Goal: Task Accomplishment & Management: Manage account settings

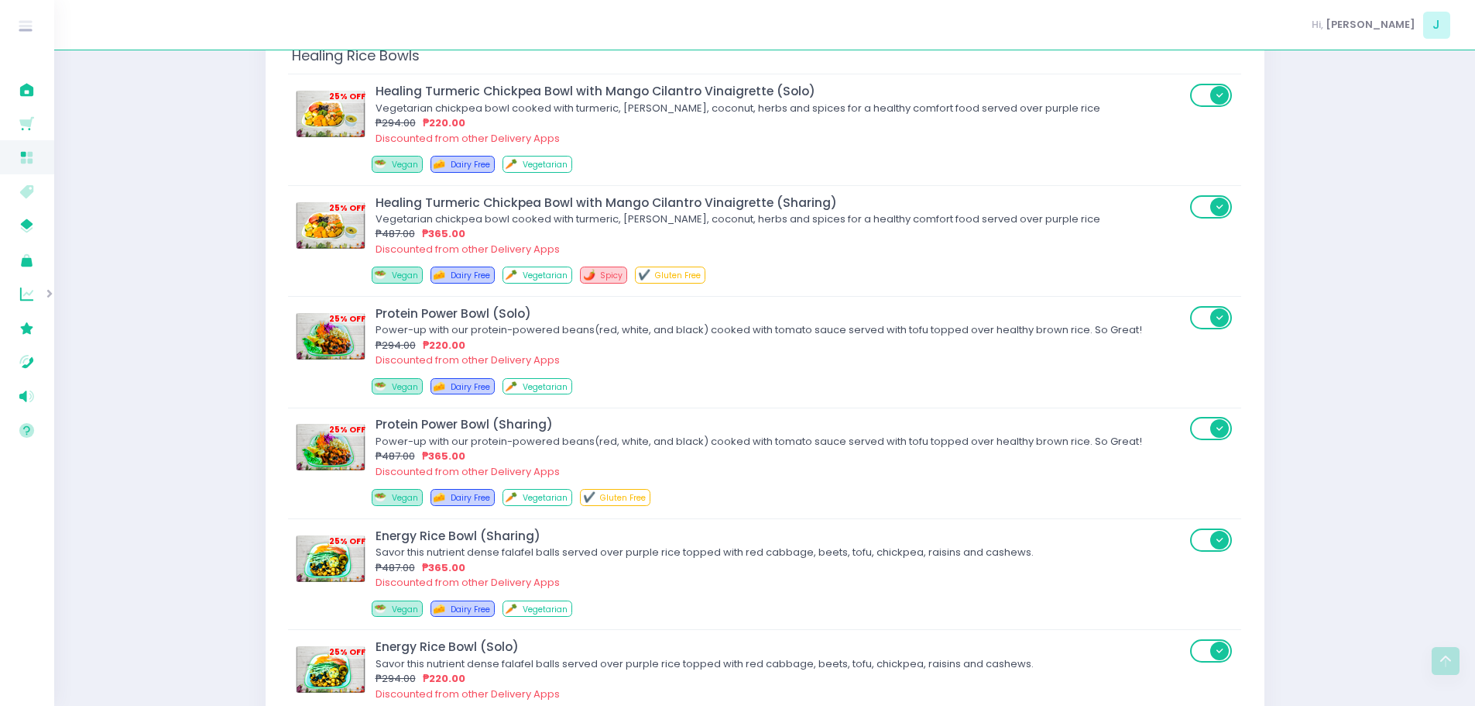
scroll to position [4812, 0]
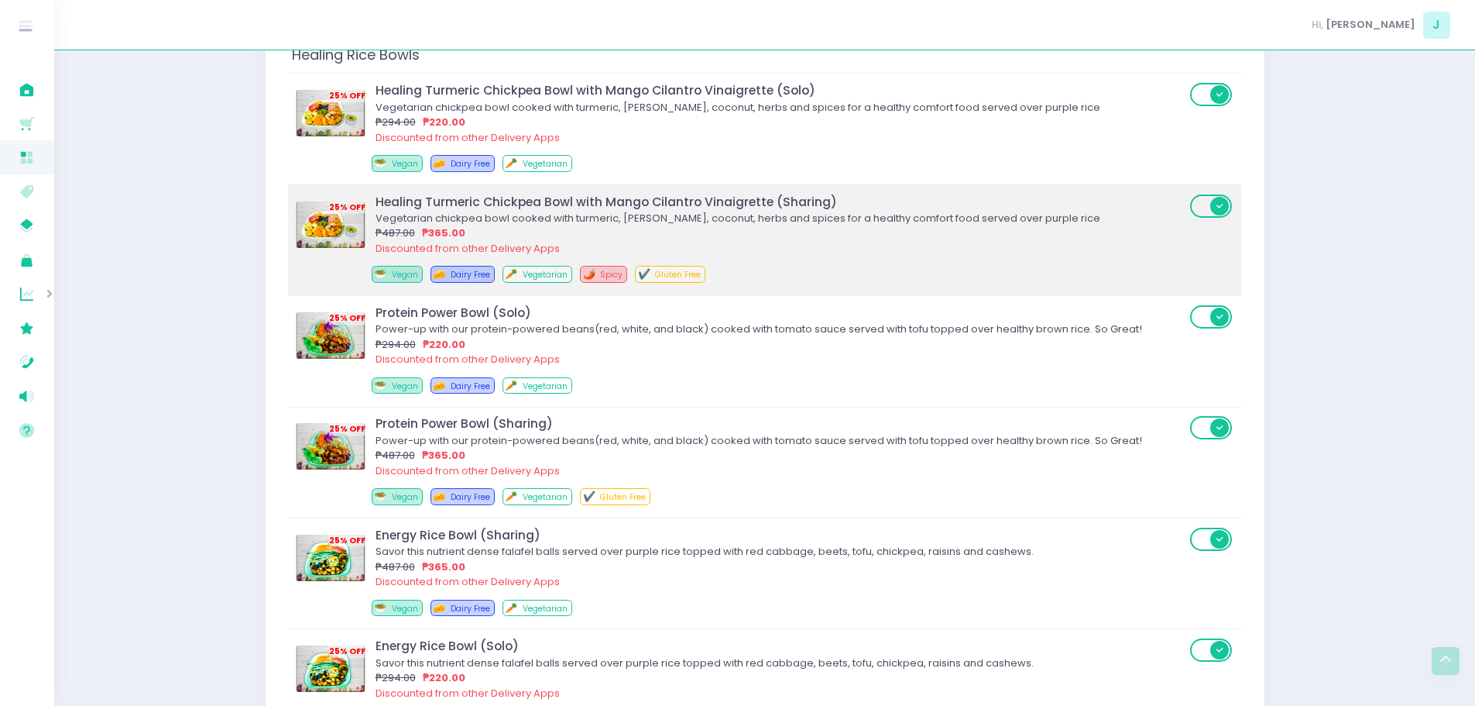
click at [907, 226] on div "₱487.00 ₱365.00" at bounding box center [781, 232] width 810 height 15
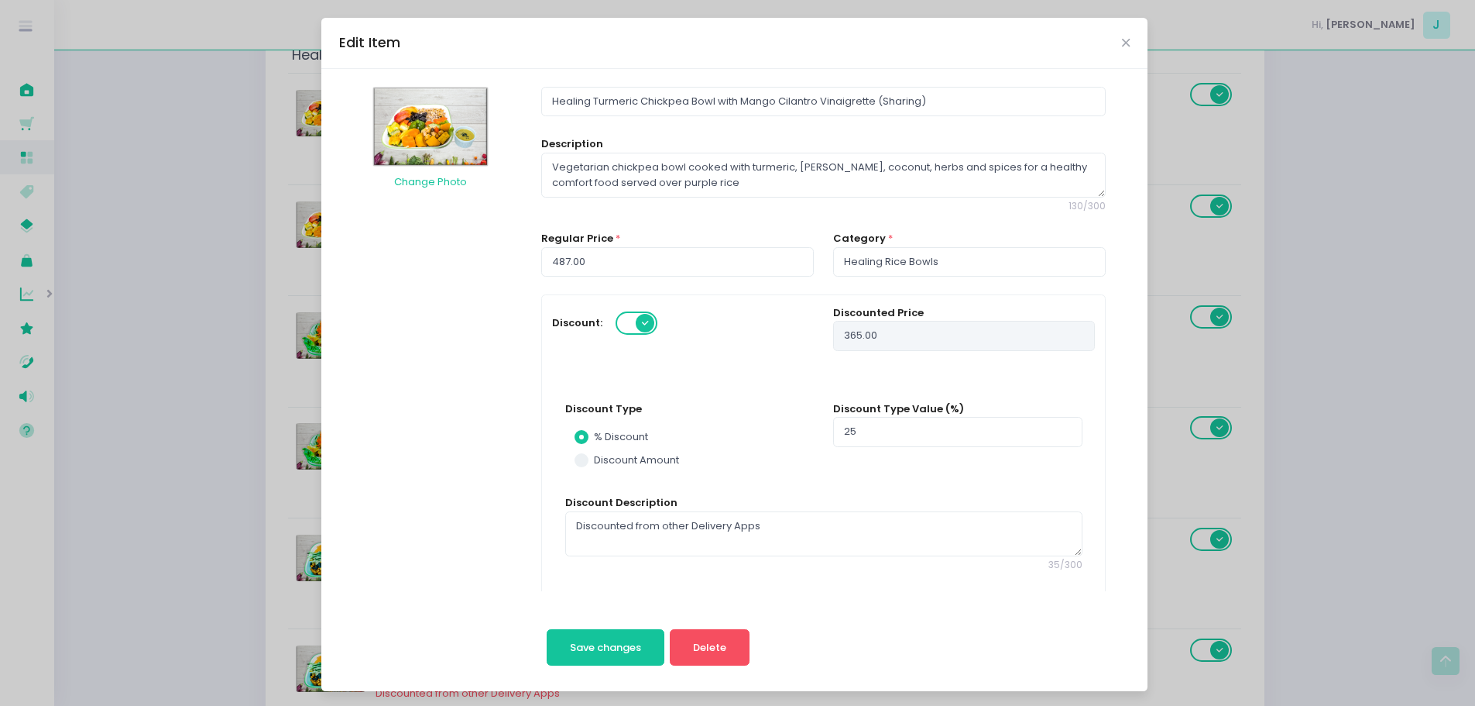
click at [1197, 249] on div "Edit Item Change Photo Healing Turmeric Chickpea Bowl with Mango Cilantro Vinai…" at bounding box center [737, 353] width 1475 height 706
radio input "true"
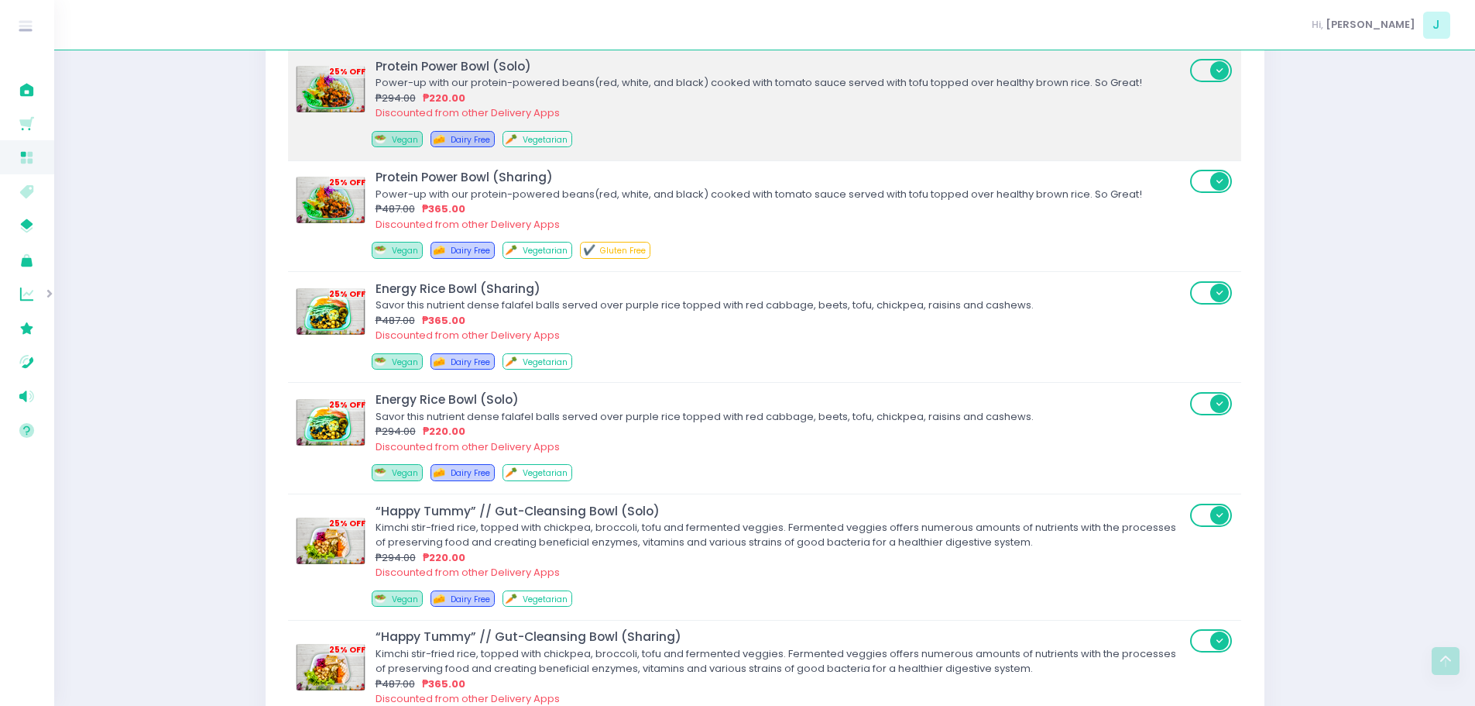
scroll to position [5067, 0]
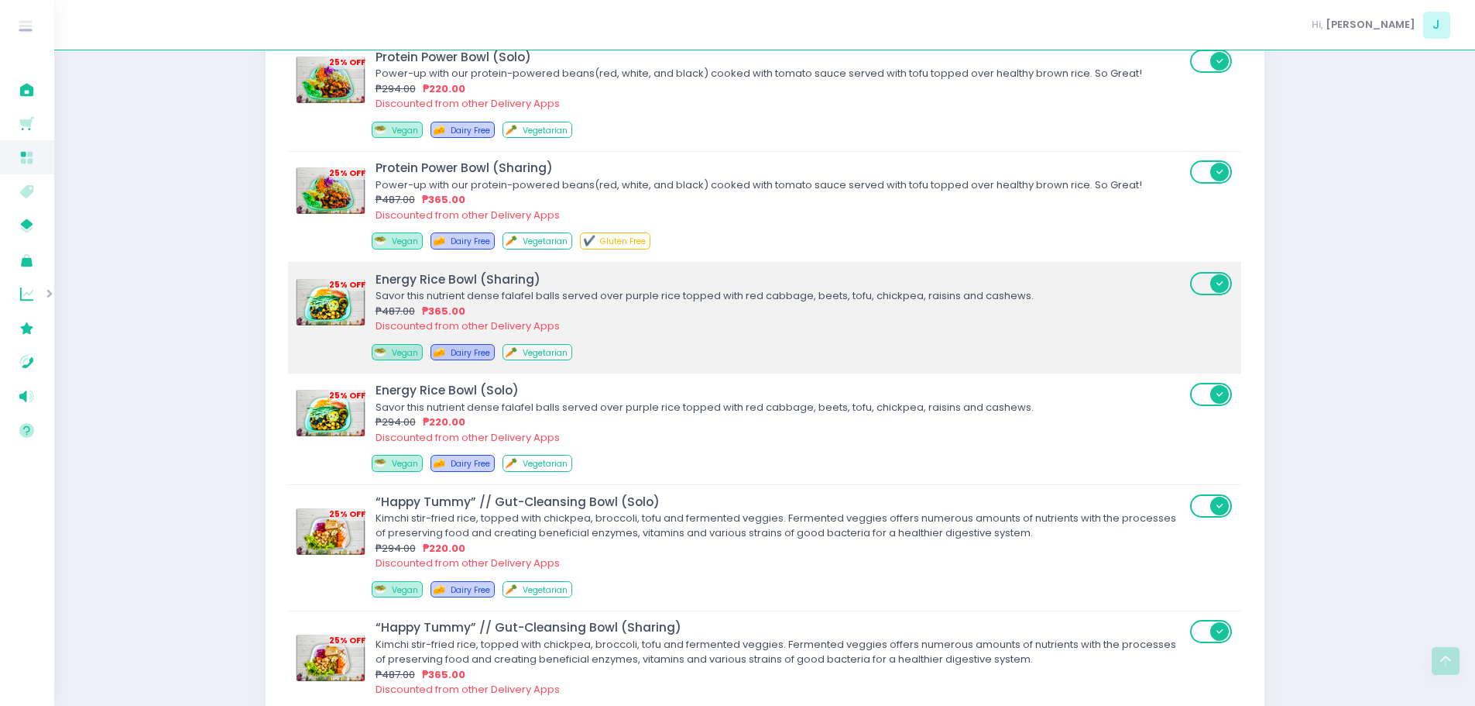
click at [680, 362] on div "🥗 Vegan 🧀 Dairy Free 🥕 Vegetarian" at bounding box center [786, 355] width 828 height 22
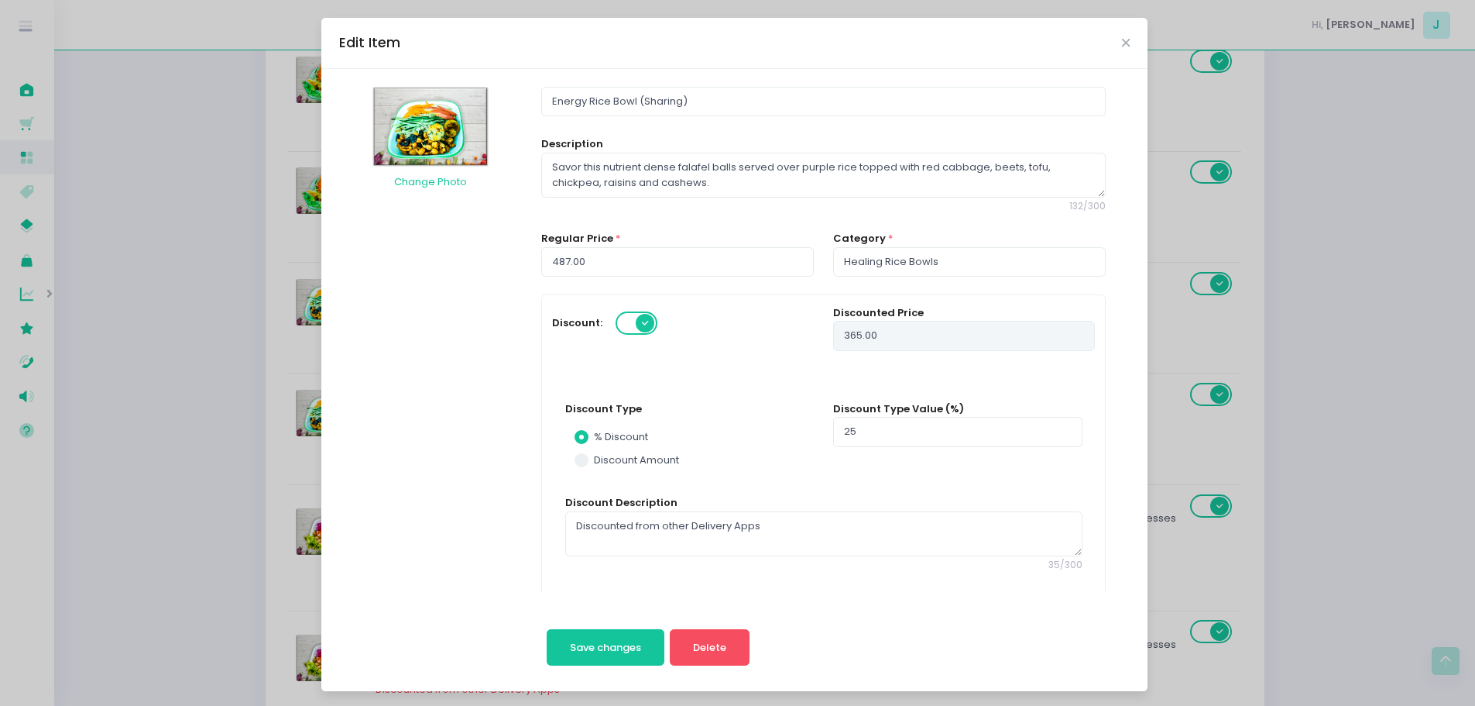
click at [1372, 168] on div "Edit Item Change Photo Energy Rice Bowl (Sharing) Description Savor this nutrie…" at bounding box center [737, 353] width 1475 height 706
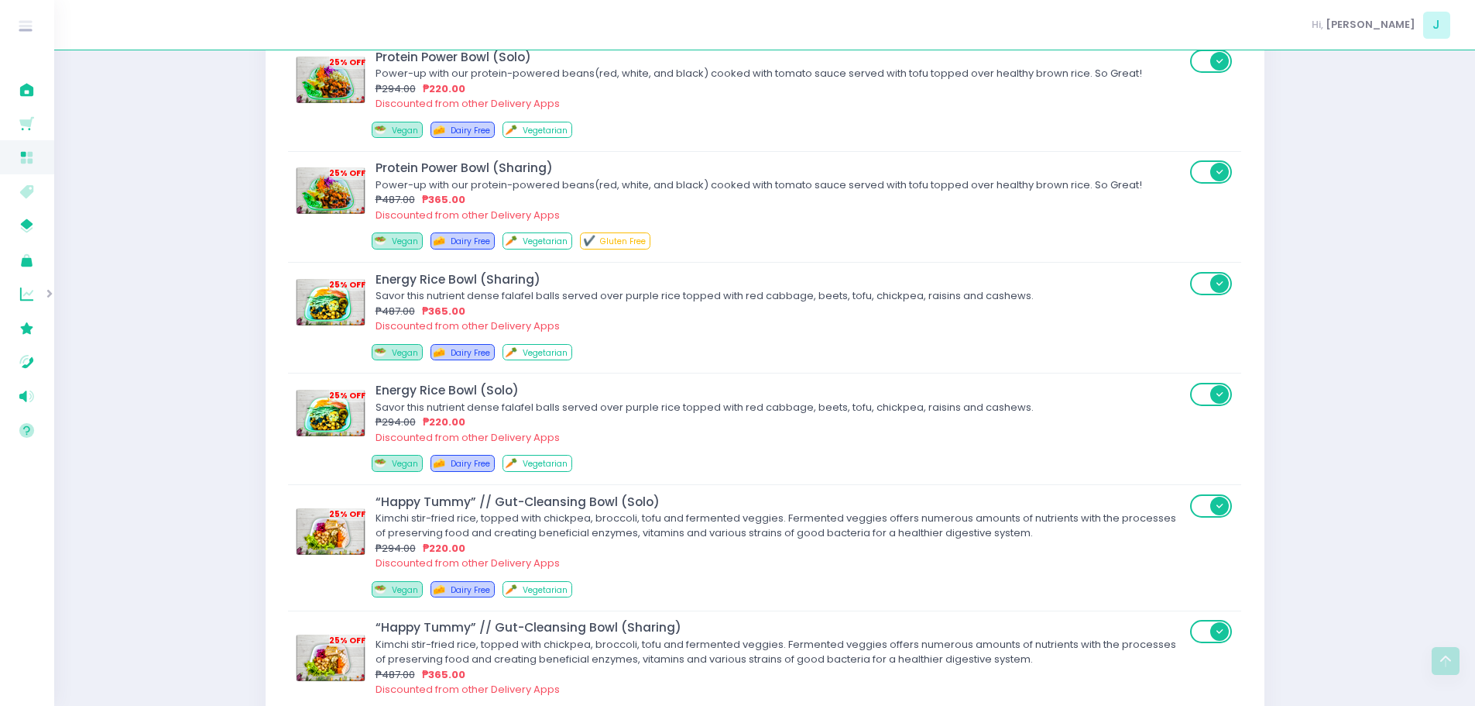
radio input "true"
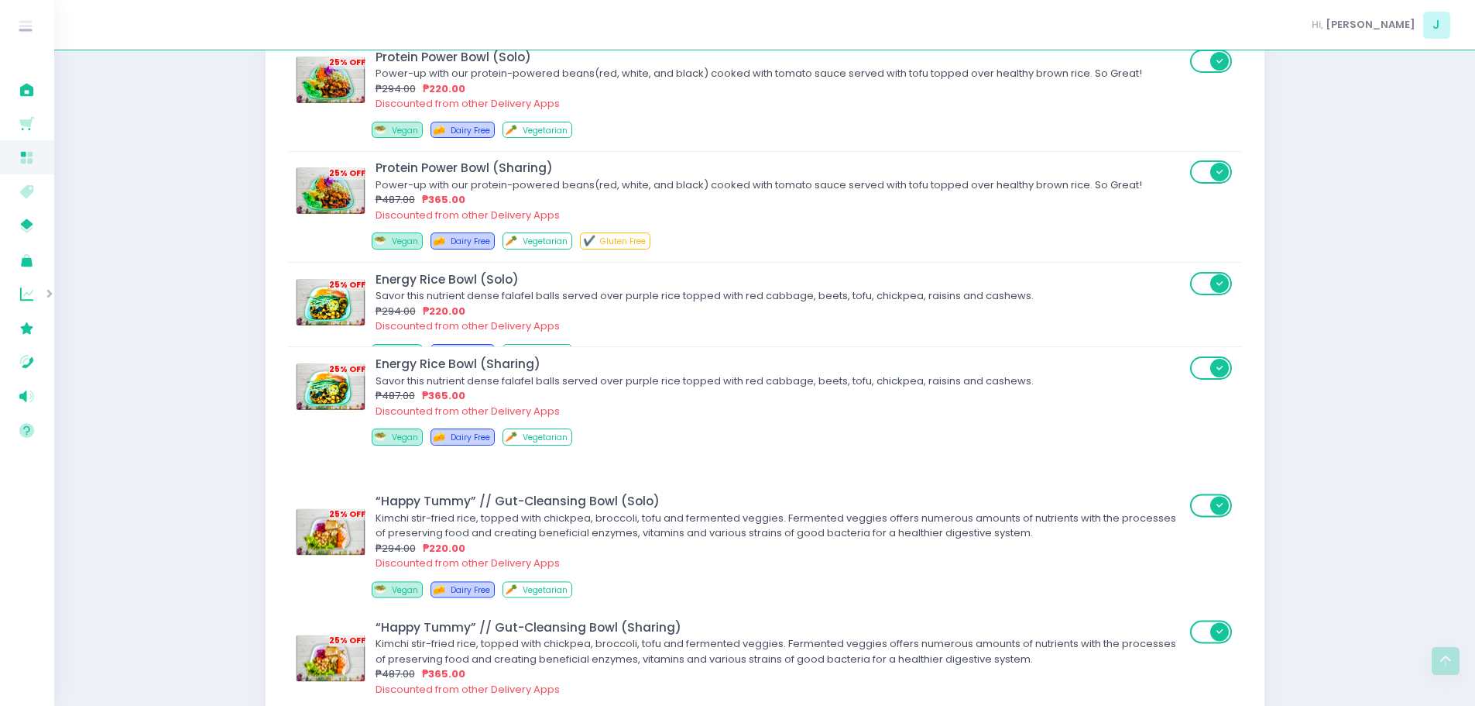
drag, startPoint x: 726, startPoint y: 340, endPoint x: 726, endPoint y: 435, distance: 95.3
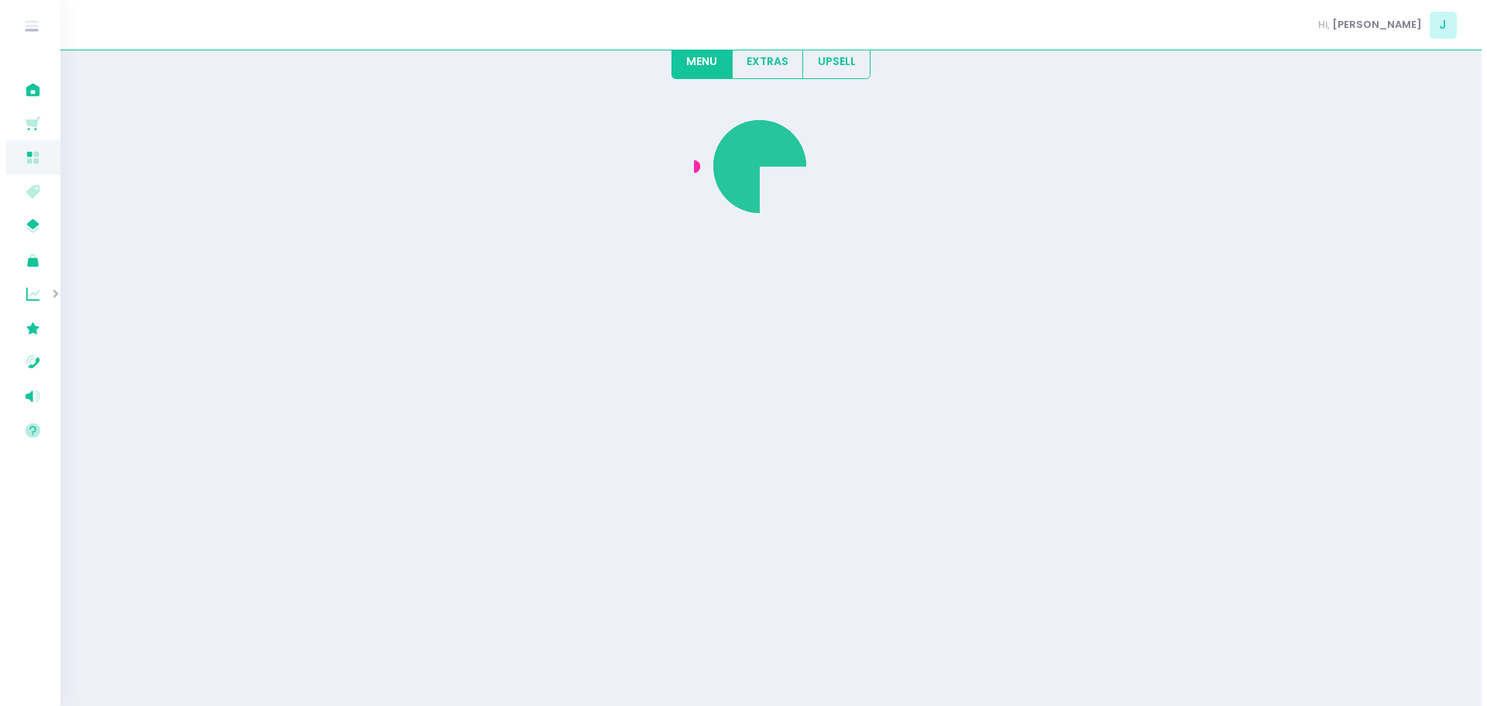
scroll to position [0, 0]
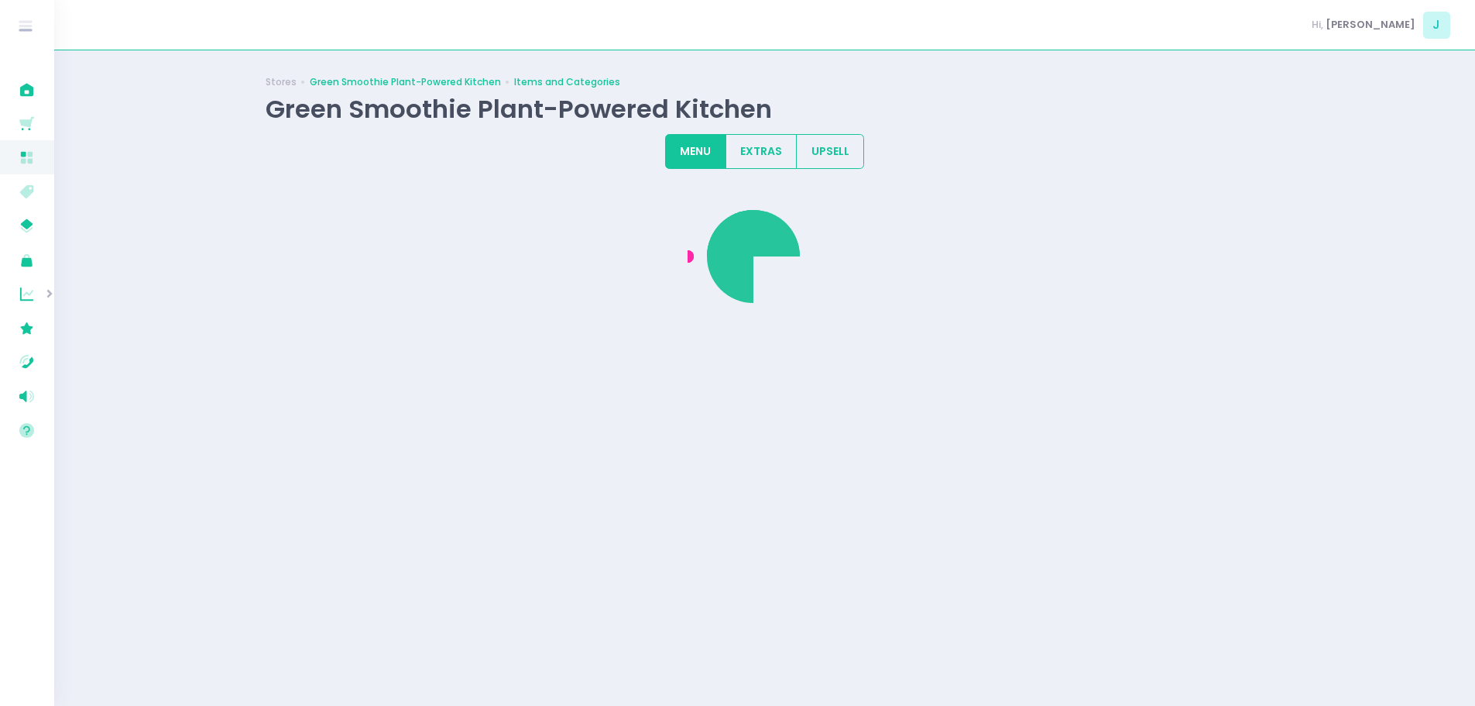
click at [401, 82] on link "Green Smoothie Plant-Powered Kitchen" at bounding box center [405, 82] width 191 height 14
click at [267, 84] on link "Stores" at bounding box center [281, 82] width 31 height 14
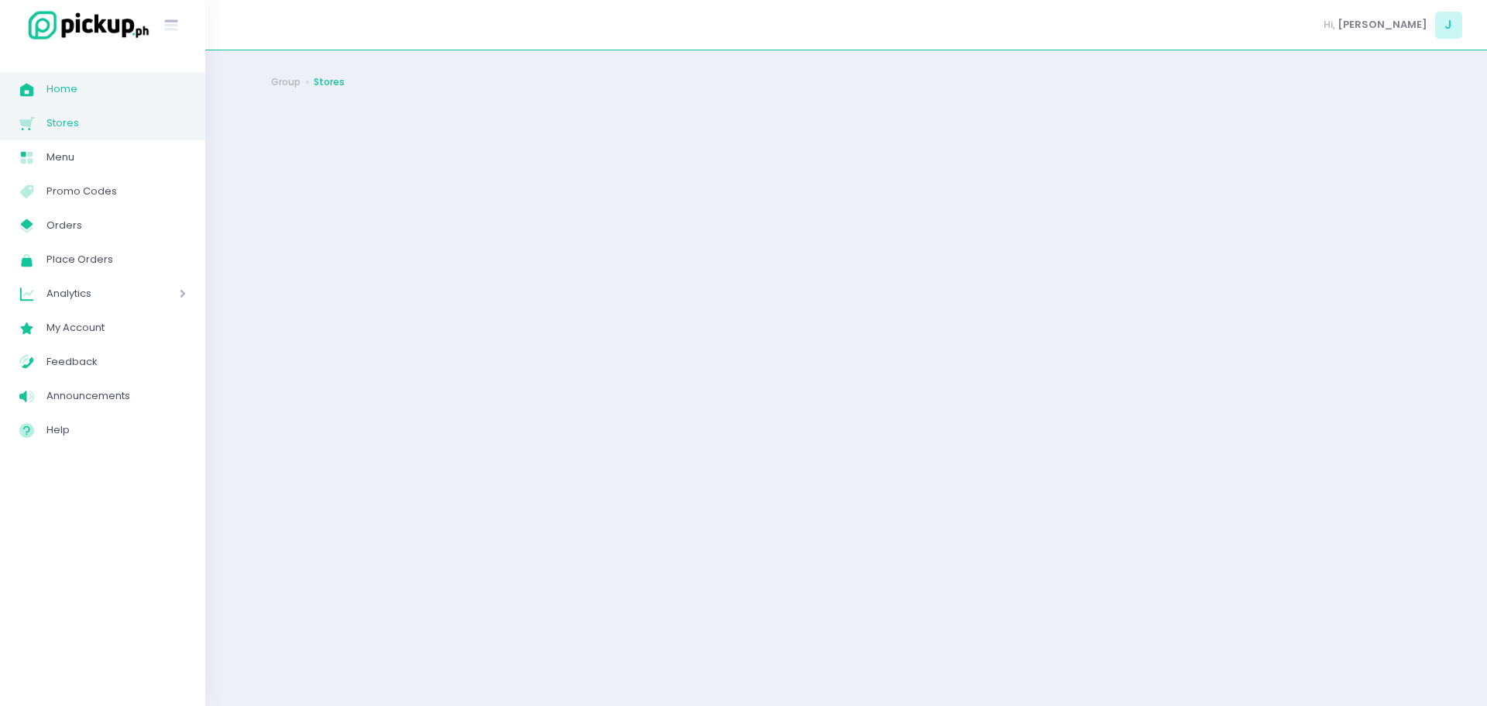
click at [33, 84] on icon "Home Created with Sketch." at bounding box center [27, 90] width 18 height 18
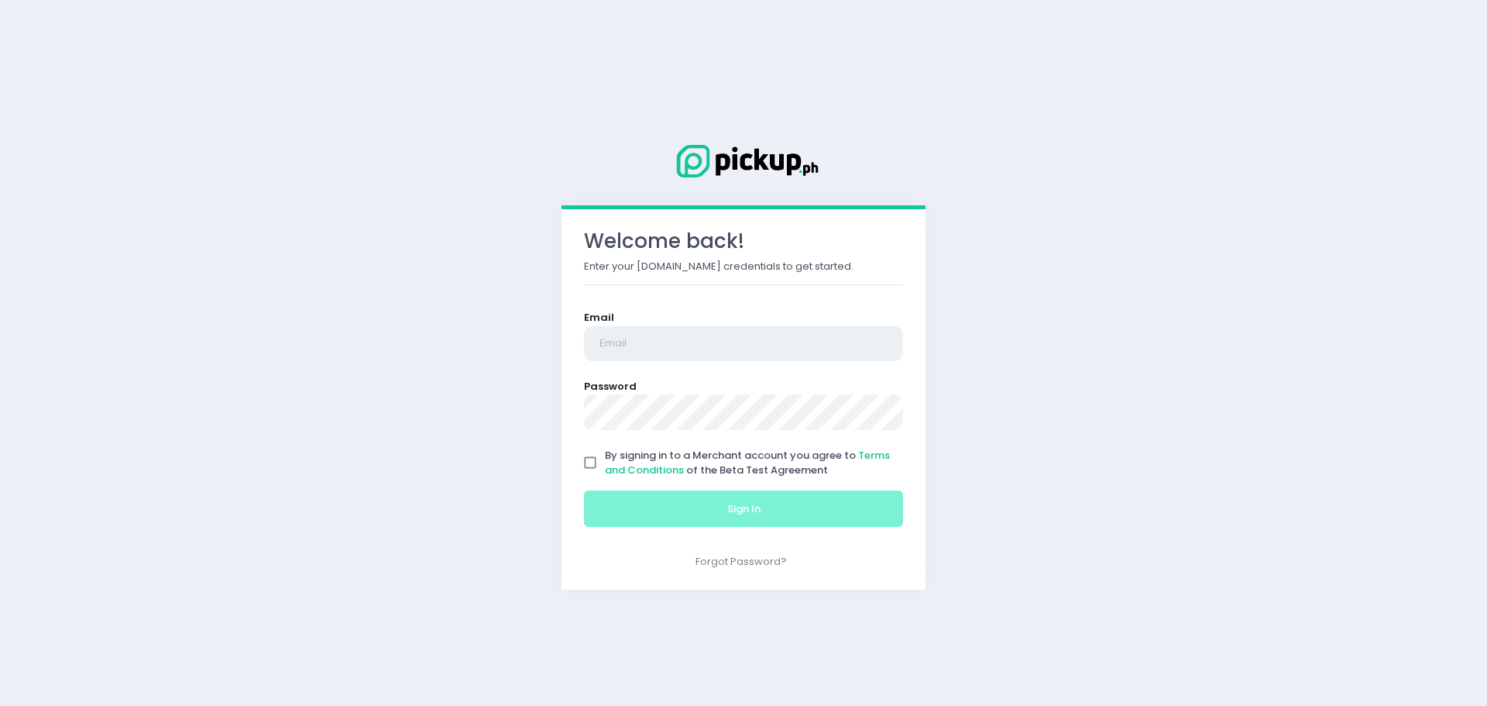
type input "troyfoxgold@gmail.com"
click at [594, 461] on input "By signing in to a Merchant account you agree to Terms and Conditions of the Be…" at bounding box center [589, 462] width 29 height 29
checkbox input "true"
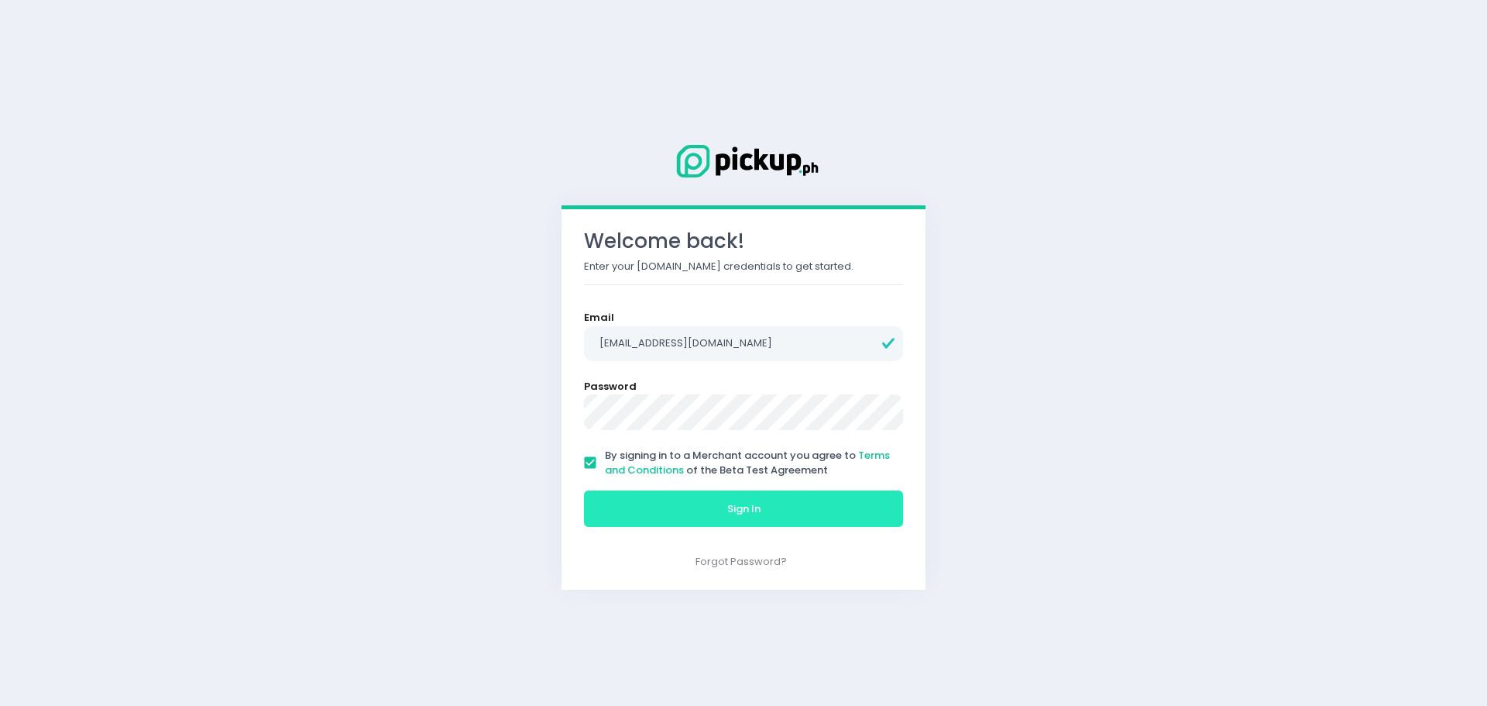
click at [659, 507] on button "Sign In" at bounding box center [743, 508] width 319 height 37
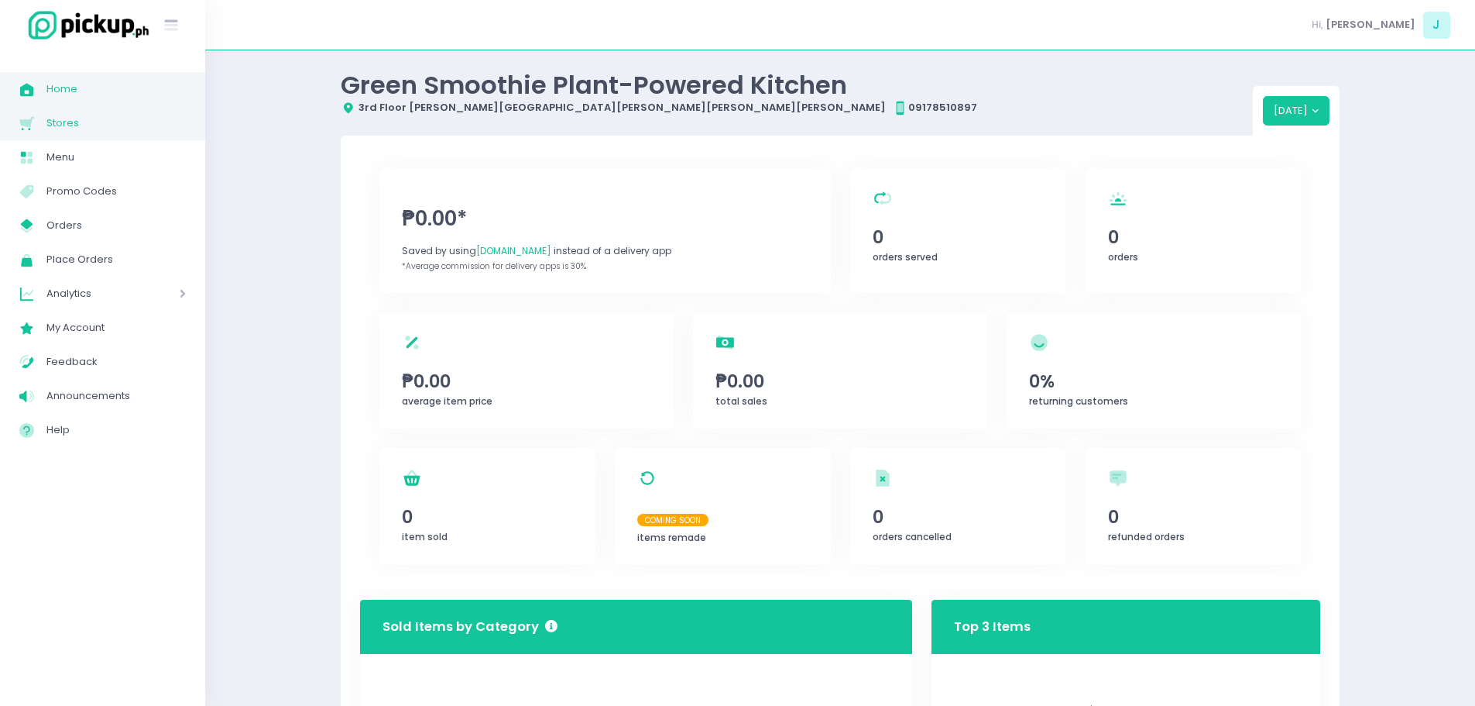
click at [100, 129] on span "Stores" at bounding box center [115, 123] width 139 height 20
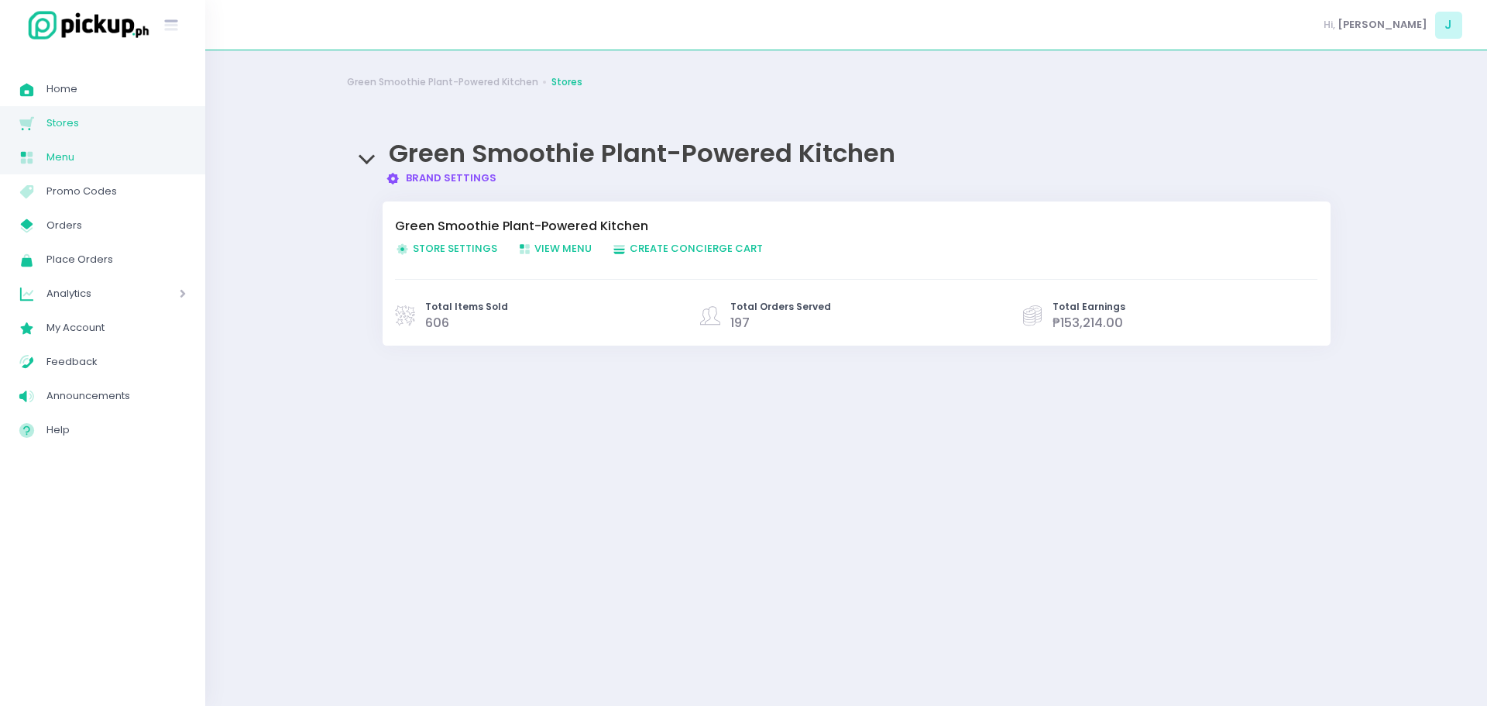
click at [89, 162] on span "Menu" at bounding box center [115, 157] width 139 height 20
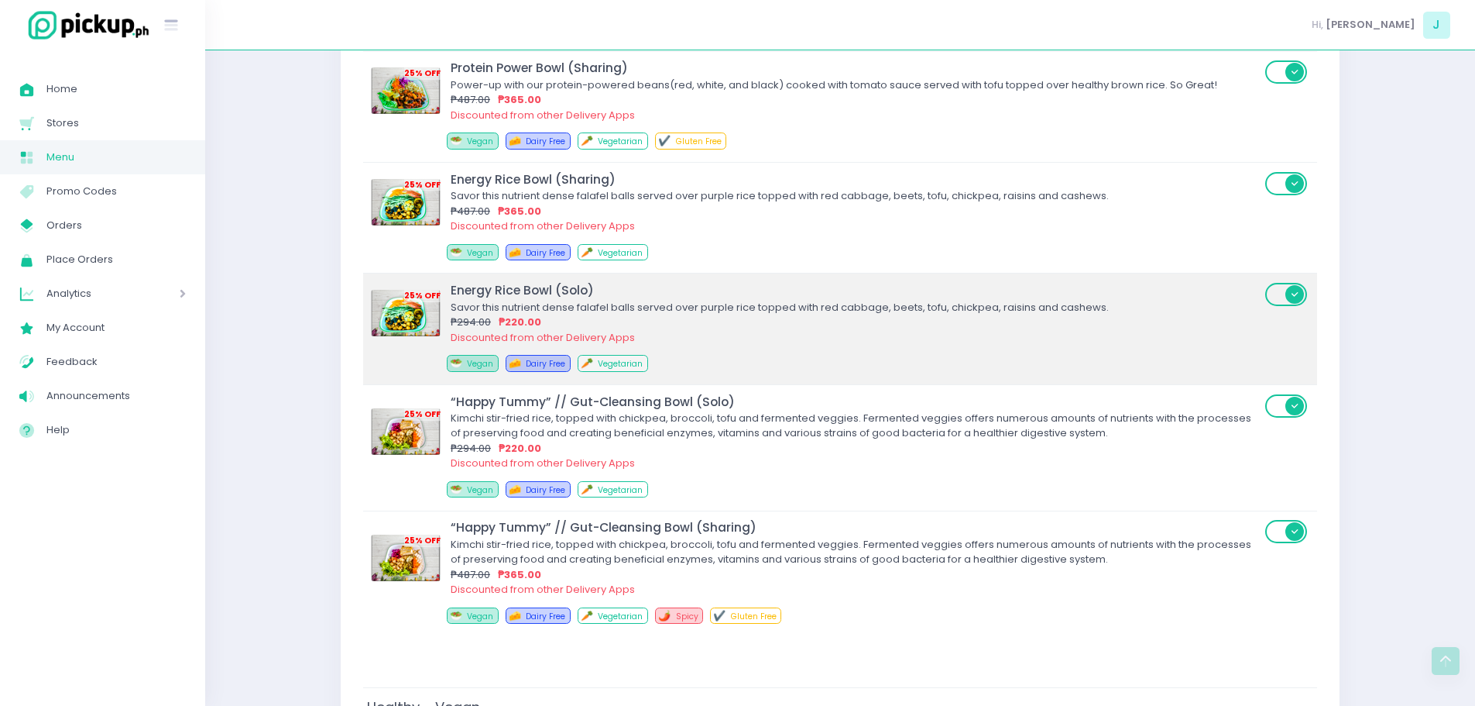
scroll to position [5166, 0]
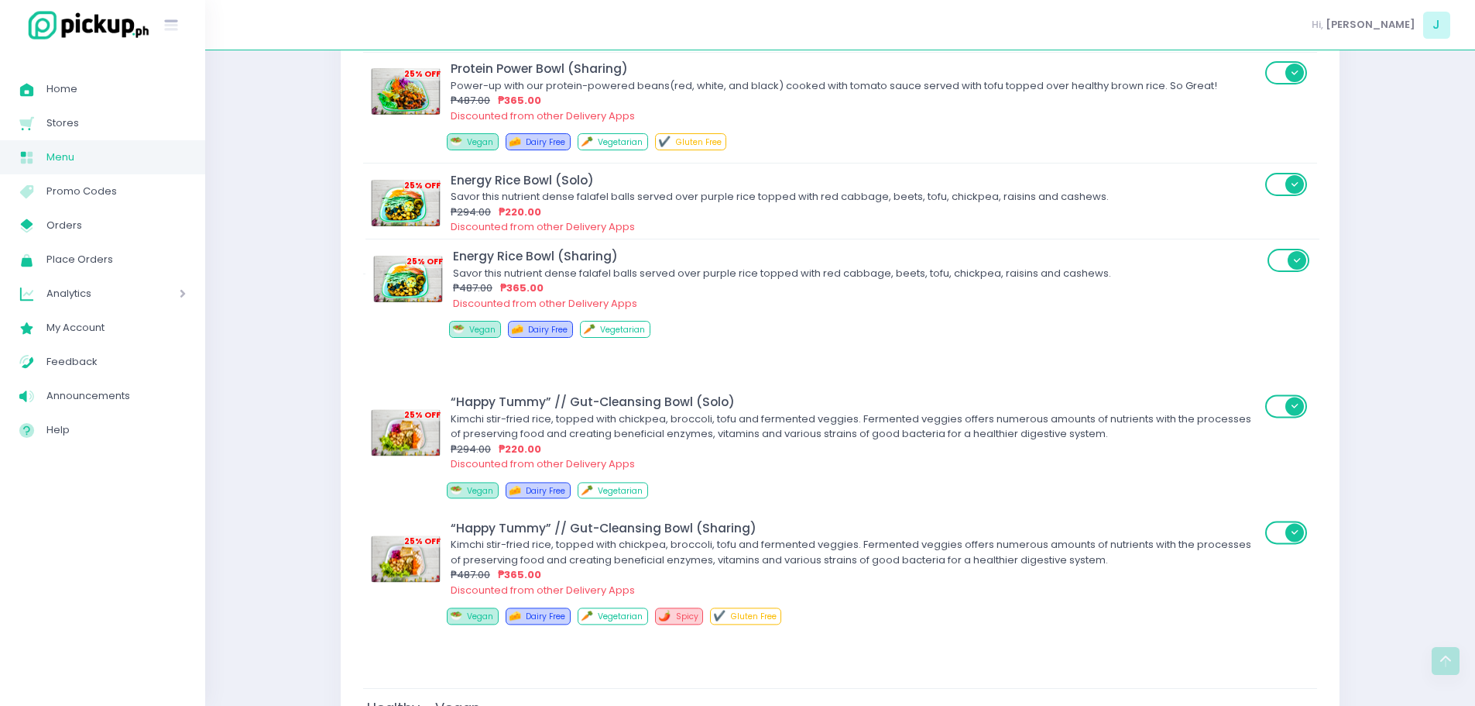
drag, startPoint x: 908, startPoint y: 189, endPoint x: 911, endPoint y: 282, distance: 93.0
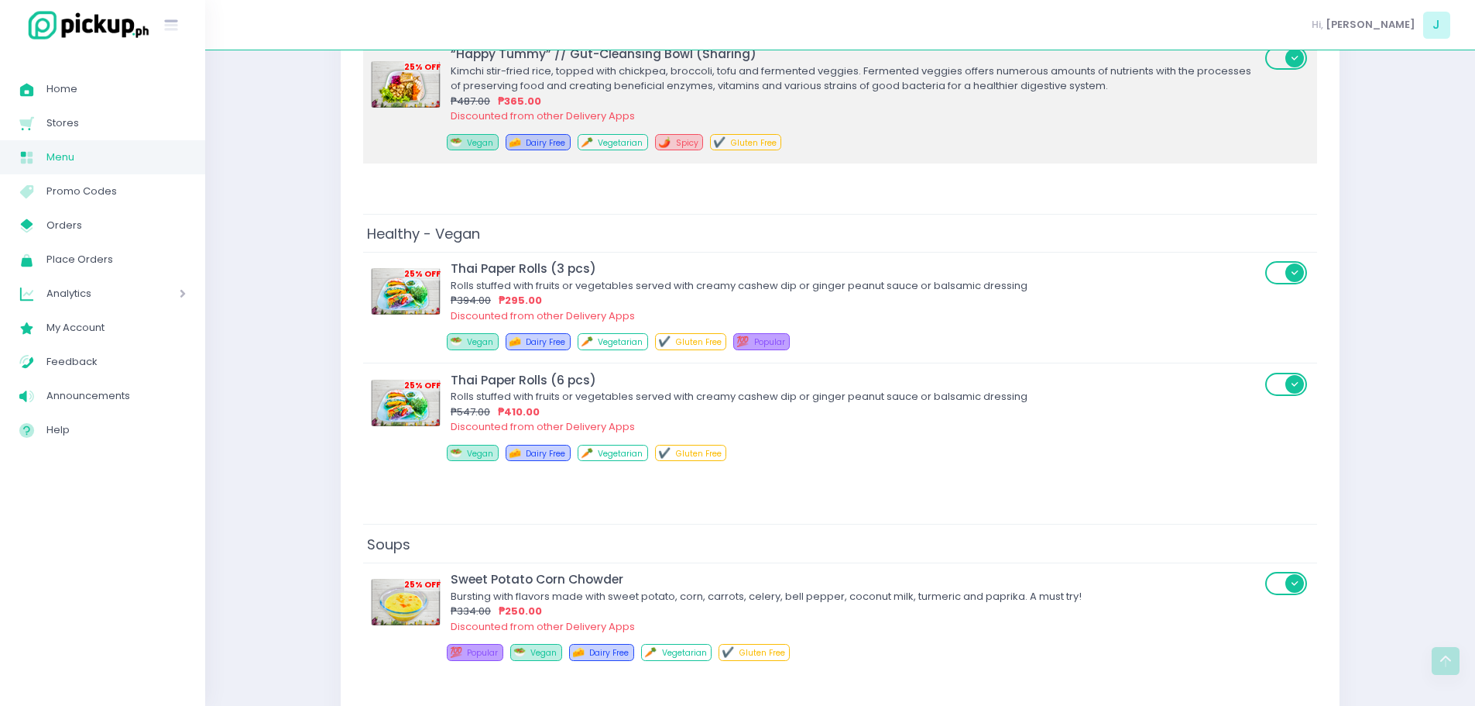
scroll to position [5641, 0]
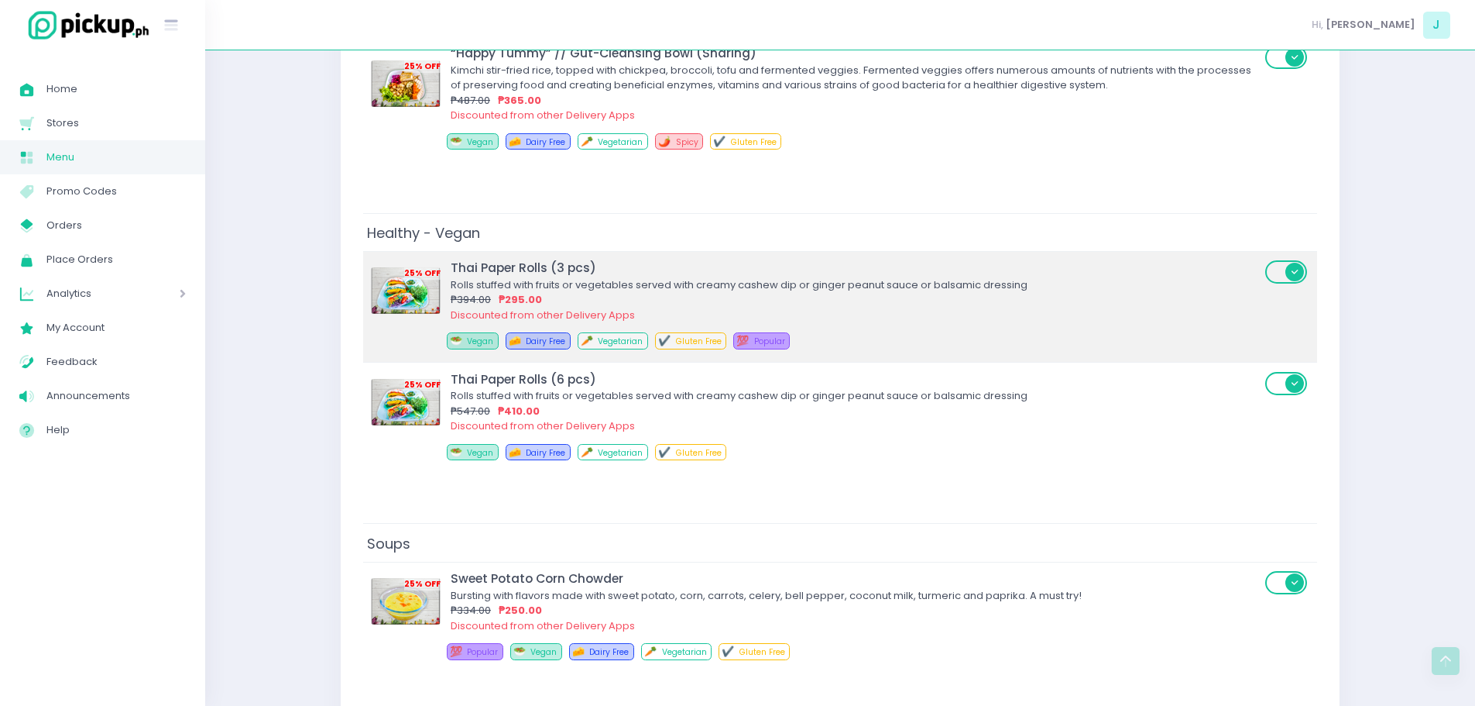
click at [688, 282] on div "Rolls stuffed with fruits or vegetables served with creamy cashew dip or ginger…" at bounding box center [856, 284] width 810 height 15
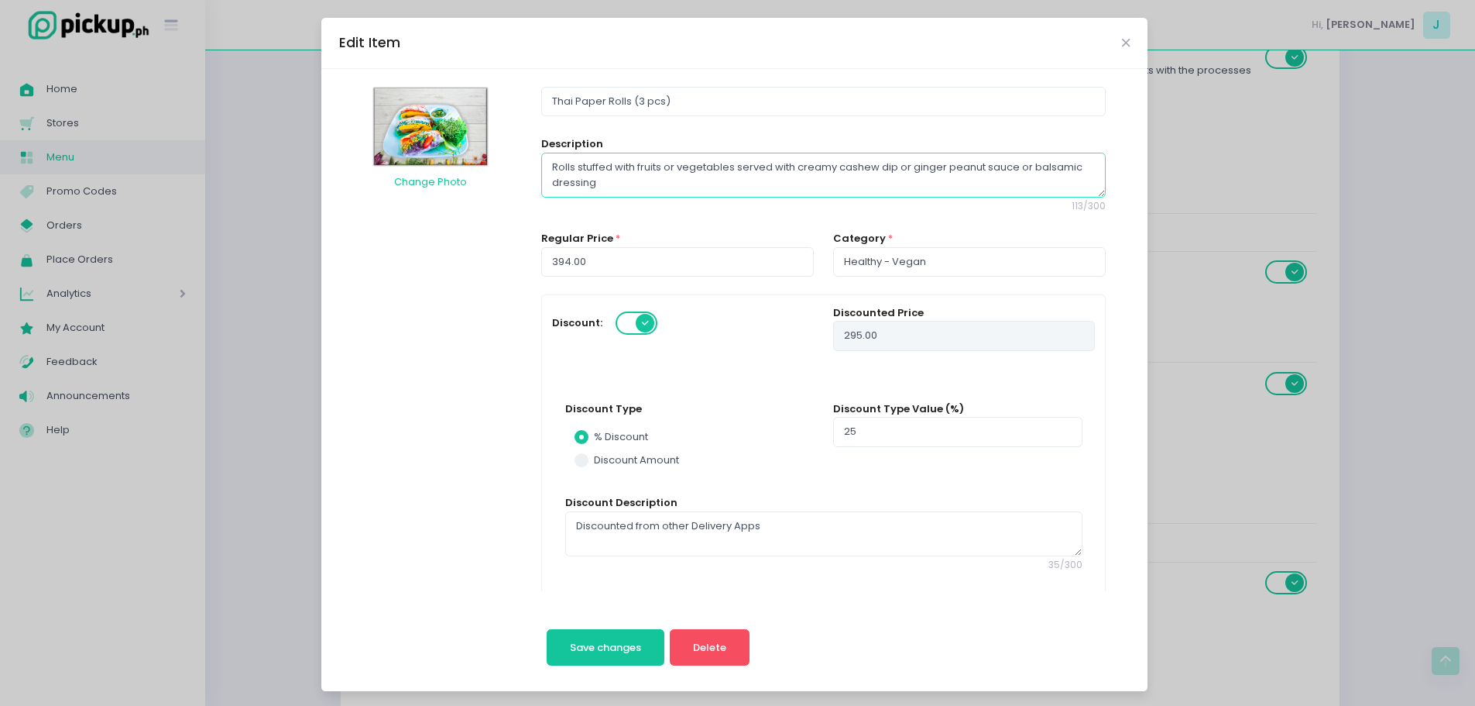
click at [544, 164] on textarea "Rolls stuffed with fruits or vegetables served with creamy cashew dip or ginger…" at bounding box center [823, 175] width 564 height 45
type textarea "RRolls stuffed with fruits or vegetables served with creamy cashew dip or ginge…"
radio input "true"
type textarea "RiRolls stuffed with fruits or vegetables served with creamy cashew dip or ging…"
radio input "true"
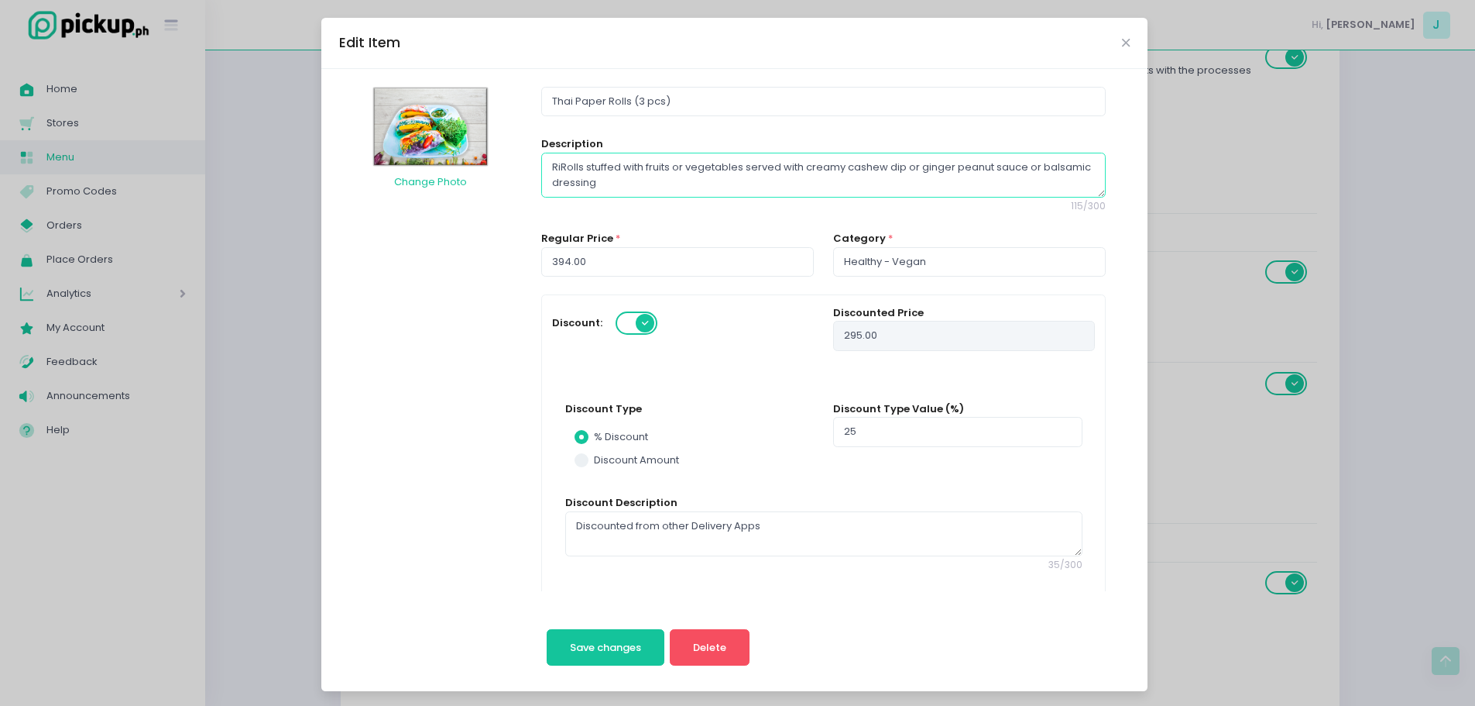
type textarea "RicRolls stuffed with fruits or vegetables served with creamy cashew dip or gin…"
radio input "true"
type textarea "RiceRolls stuffed with fruits or vegetables served with creamy cashew dip or gi…"
radio input "true"
type textarea "Rice Rolls stuffed with fruits or vegetables served with creamy cashew dip or g…"
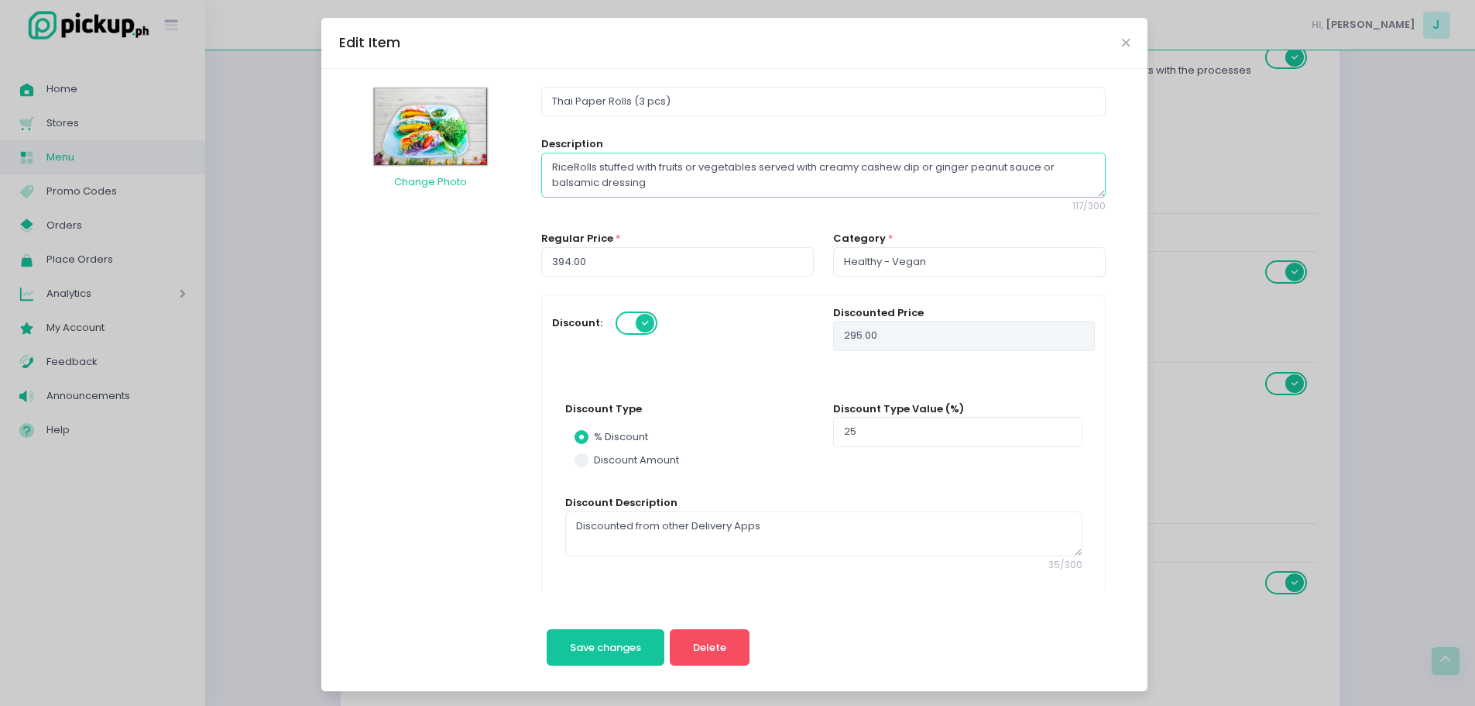
radio input "true"
type textarea "Rice olls stuffed with fruits or vegetables served with creamy cashew dip or gi…"
radio input "true"
type textarea "Rice rolls stuffed with fruits or vegetables served with creamy cashew dip or g…"
radio input "true"
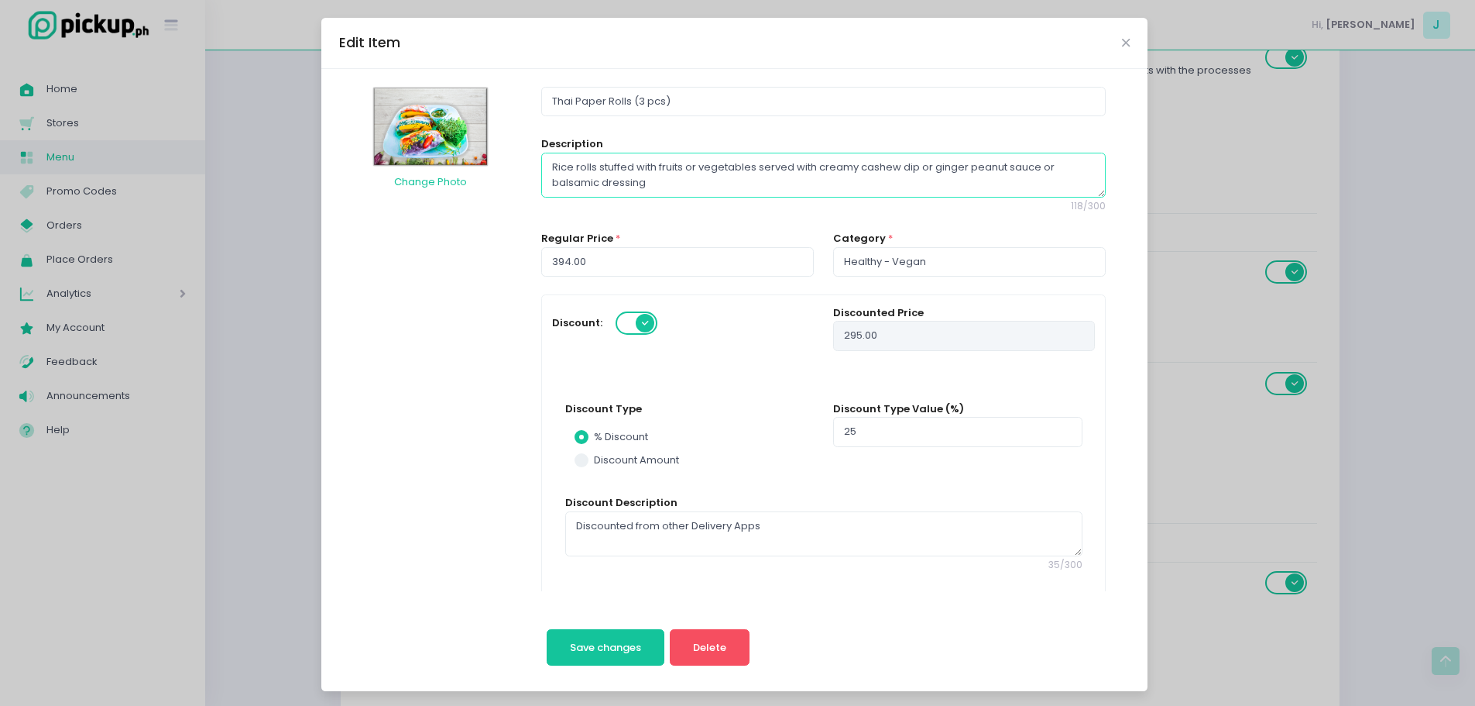
drag, startPoint x: 540, startPoint y: 163, endPoint x: 813, endPoint y: 225, distance: 280.5
type textarea "Rice rolls stuffed with fruits or vegetables served with creamy cashew dip or g…"
click at [593, 642] on span "Save changes" at bounding box center [605, 647] width 71 height 15
radio input "true"
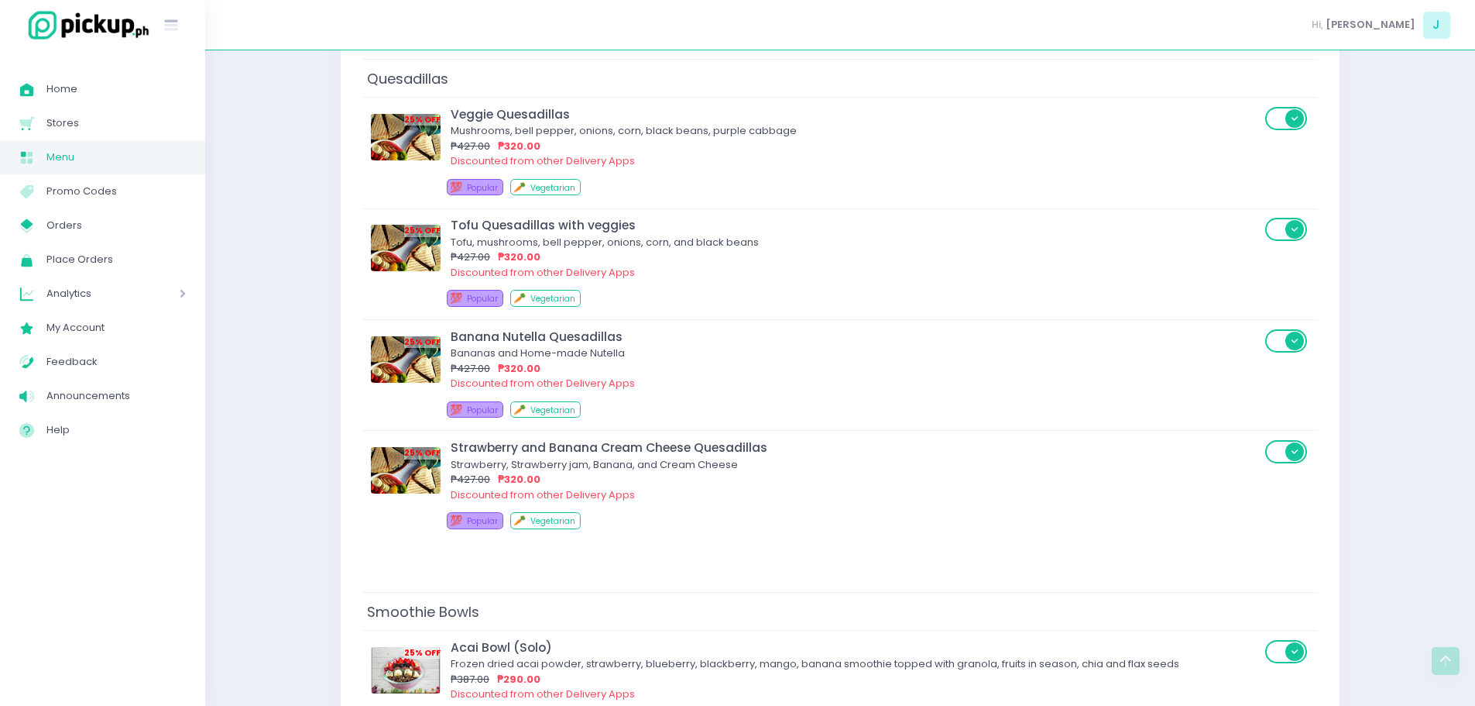
scroll to position [6318, 0]
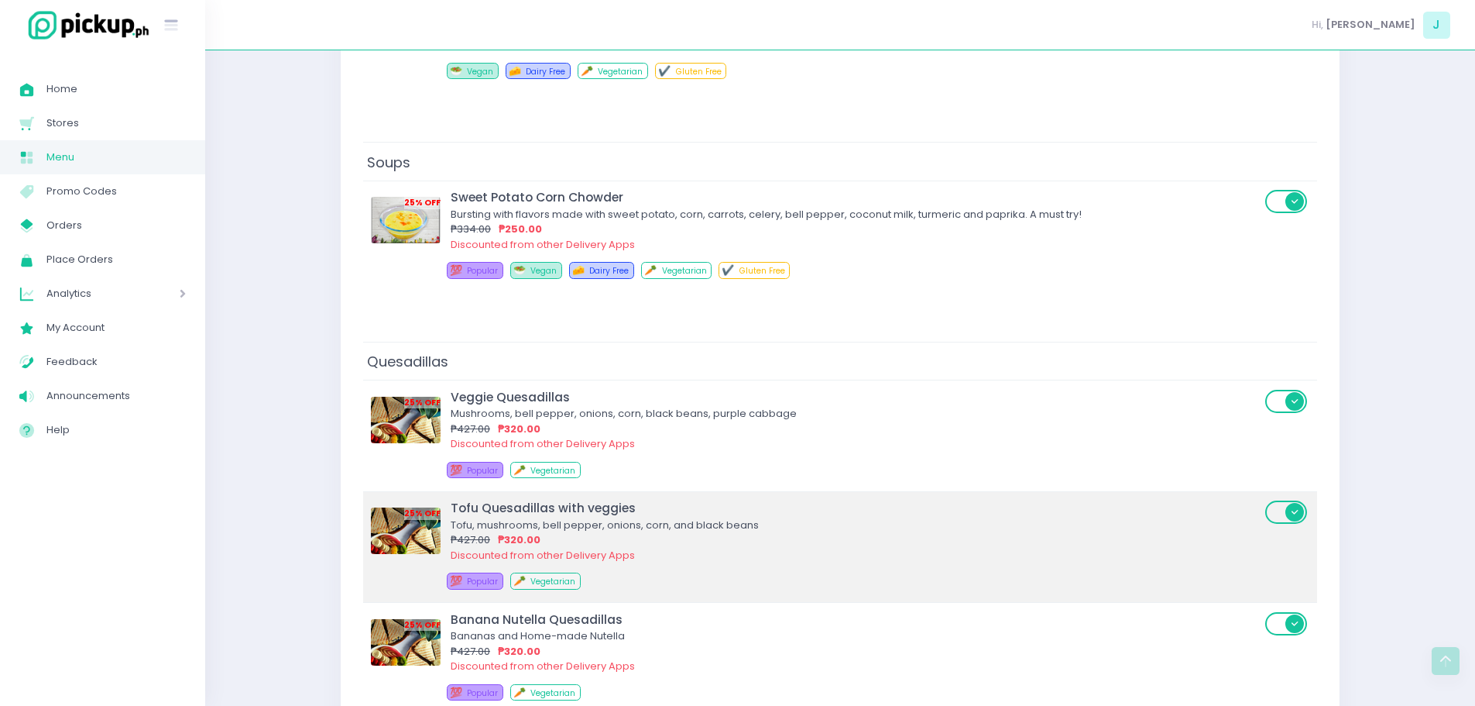
scroll to position [6021, 0]
